Goal: Navigation & Orientation: Find specific page/section

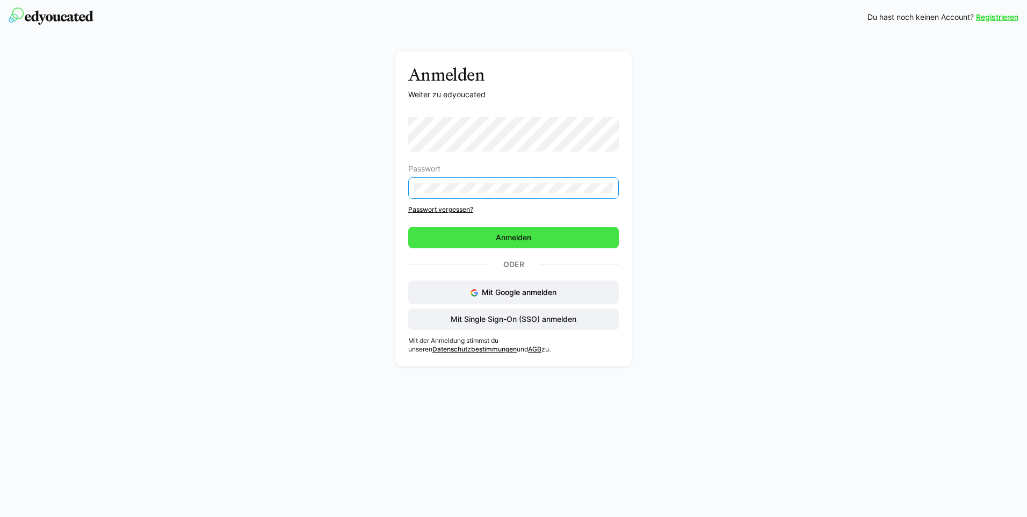
click at [493, 241] on span "Anmelden" at bounding box center [513, 237] width 211 height 21
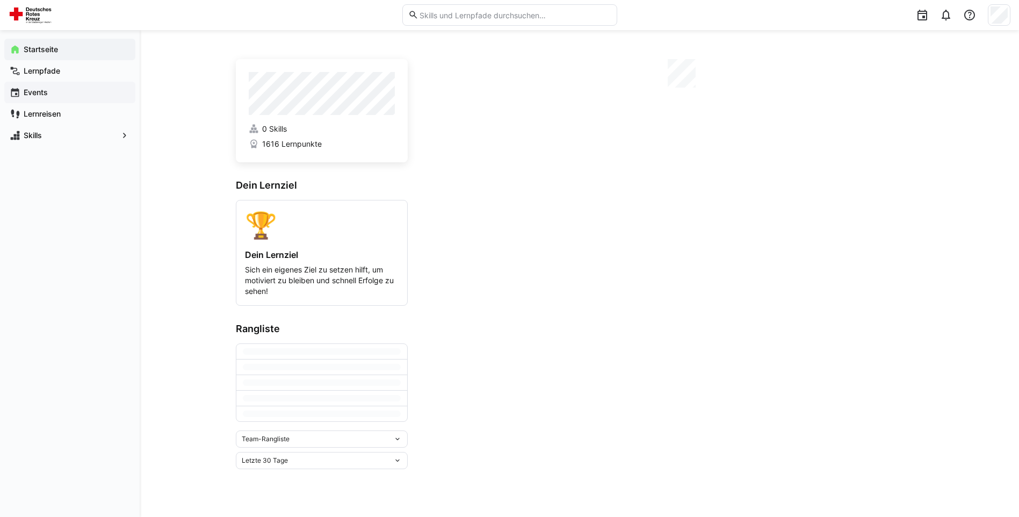
click at [0, 0] on app-navigation-label "Events" at bounding box center [0, 0] width 0 height 0
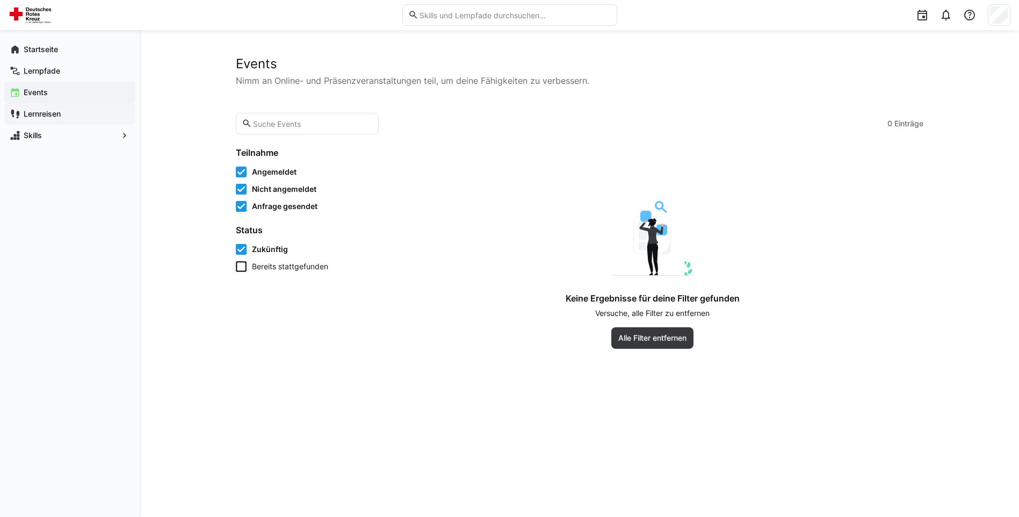
click at [0, 0] on app-navigation-label "Lernreisen" at bounding box center [0, 0] width 0 height 0
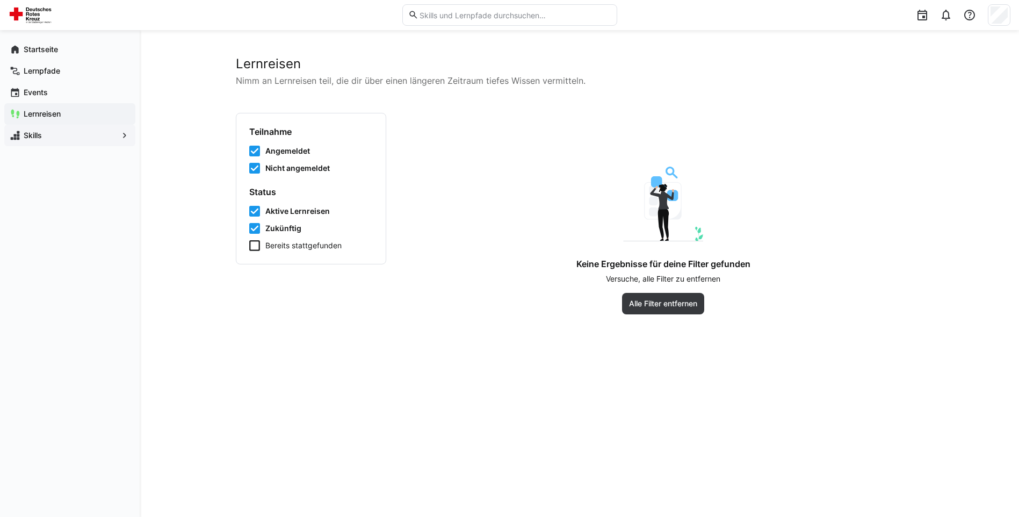
click at [64, 138] on span "Skills" at bounding box center [70, 135] width 96 height 11
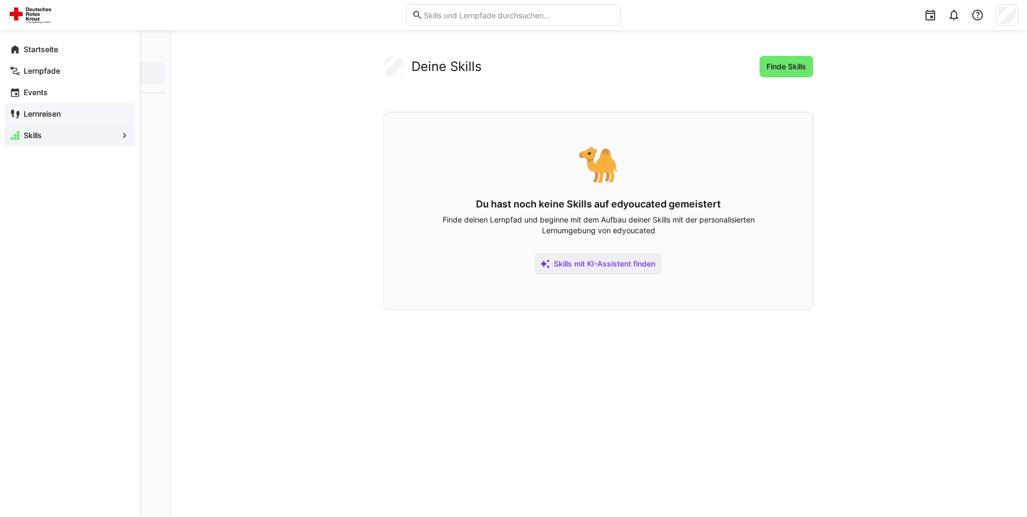
click at [43, 121] on div "Lernreisen" at bounding box center [69, 113] width 131 height 21
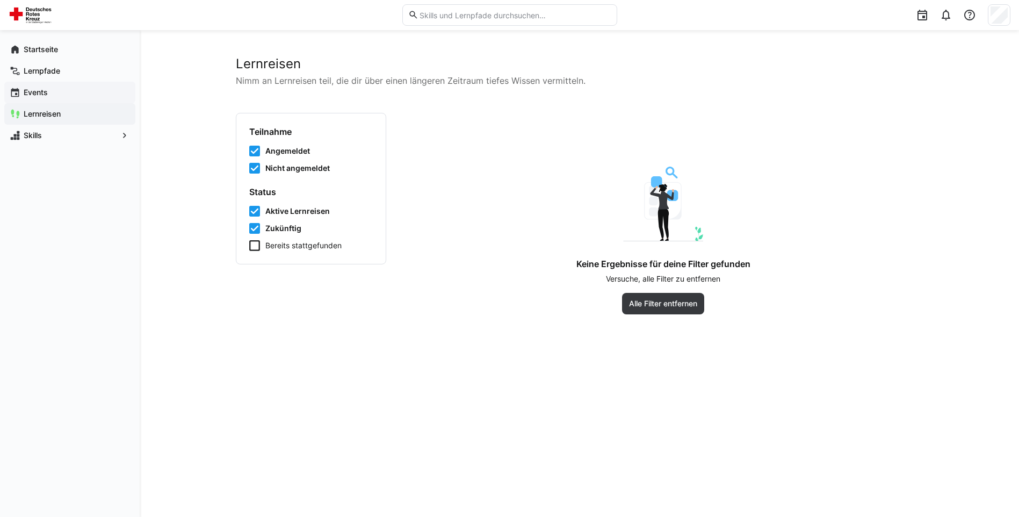
click at [63, 90] on span "Events" at bounding box center [76, 92] width 108 height 11
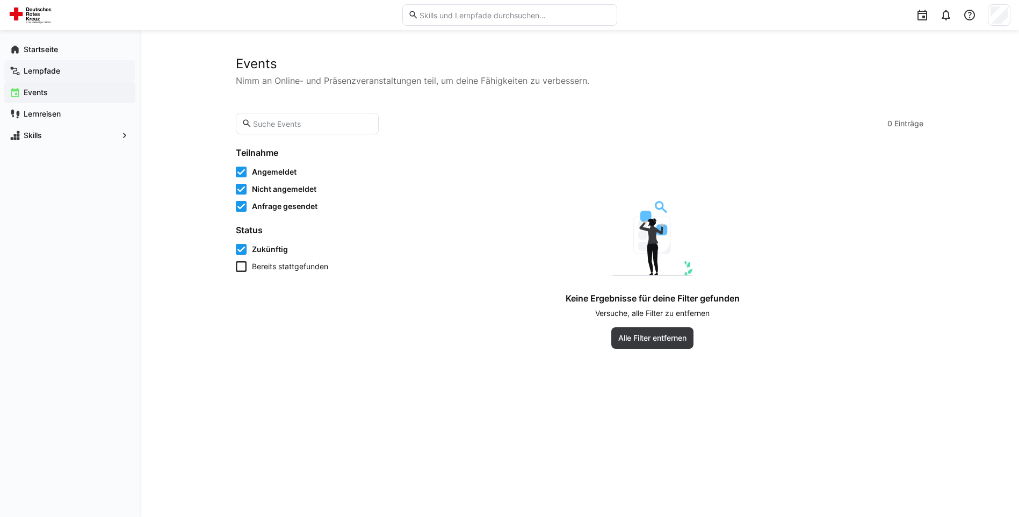
click at [68, 71] on span "Lernpfade" at bounding box center [76, 71] width 108 height 11
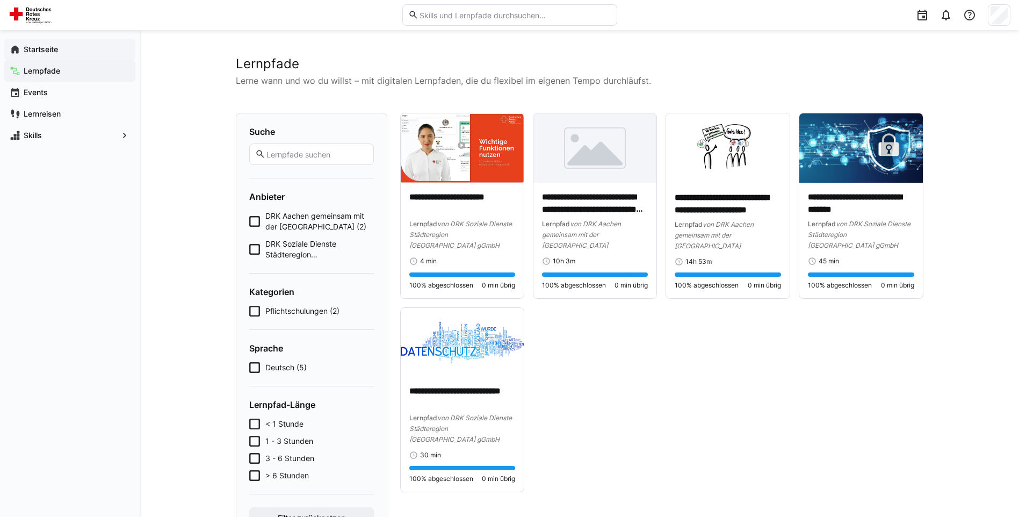
click at [74, 44] on span "Startseite" at bounding box center [76, 49] width 108 height 11
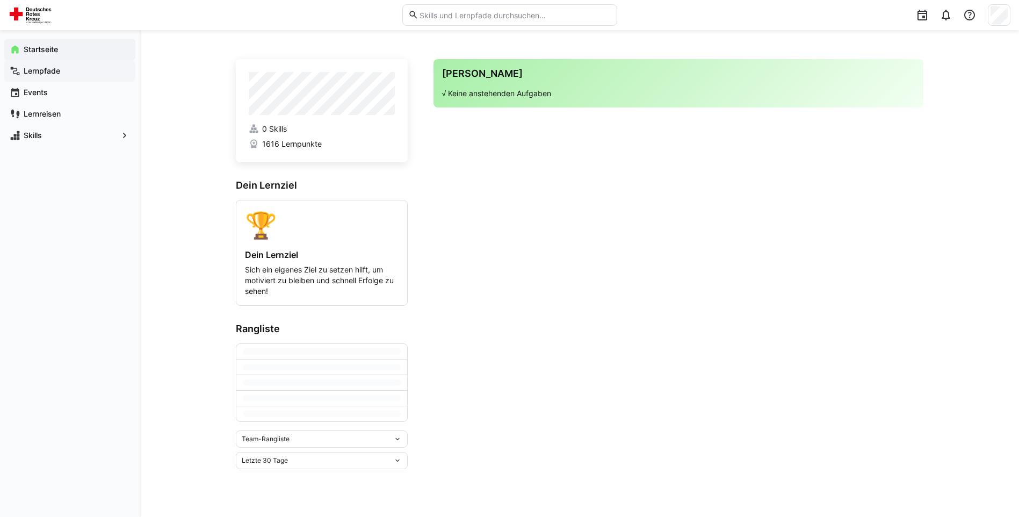
click at [72, 66] on span "Lernpfade" at bounding box center [76, 71] width 108 height 11
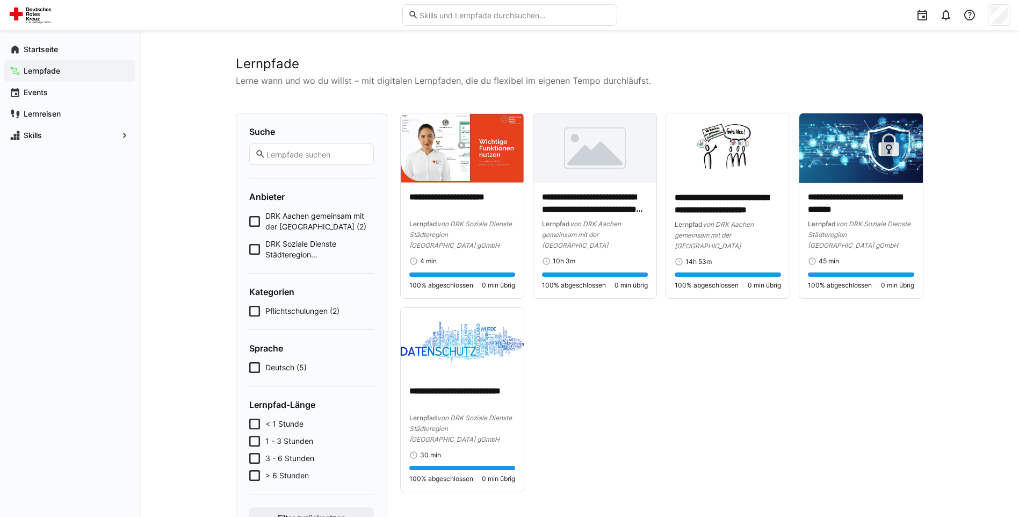
click at [1001, 26] on div at bounding box center [818, 15] width 386 height 30
click at [1001, 25] on div at bounding box center [999, 14] width 23 height 21
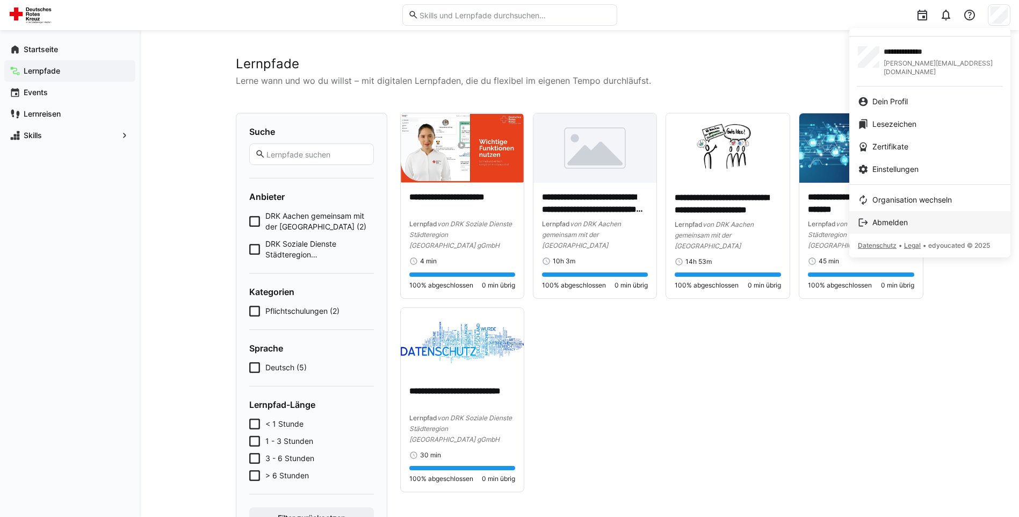
click at [908, 217] on span "Abmelden" at bounding box center [889, 222] width 35 height 11
